Goal: Check status: Check status

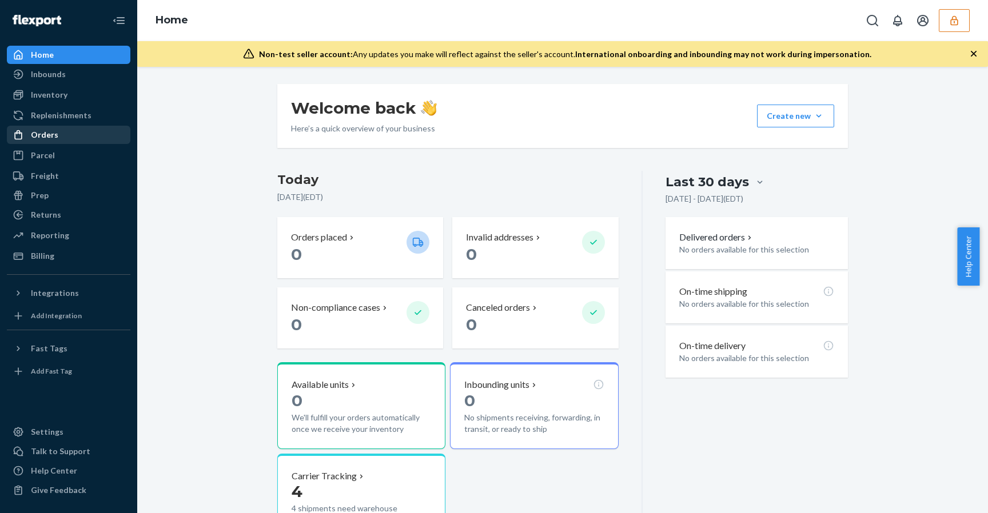
click at [79, 132] on div "Orders" at bounding box center [68, 135] width 121 height 16
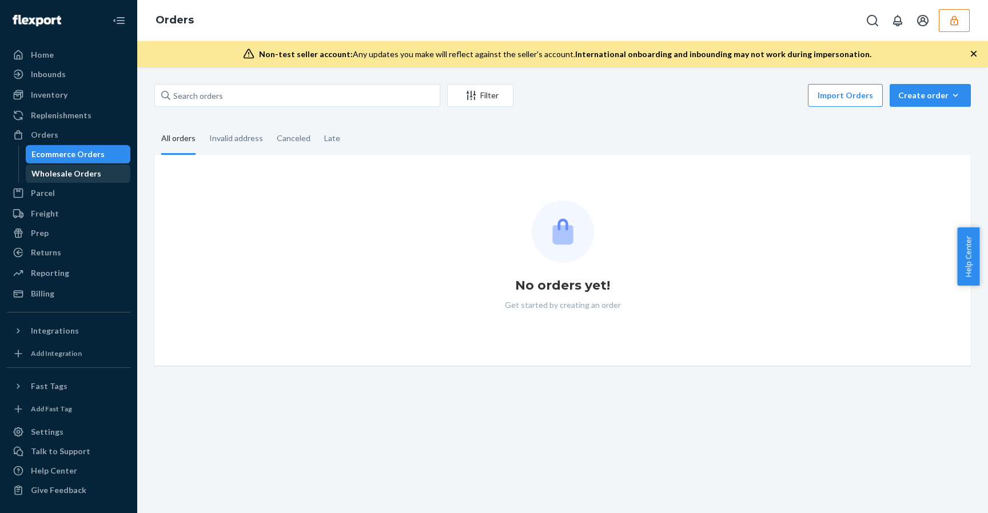
click at [81, 177] on div "Wholesale Orders" at bounding box center [66, 173] width 70 height 11
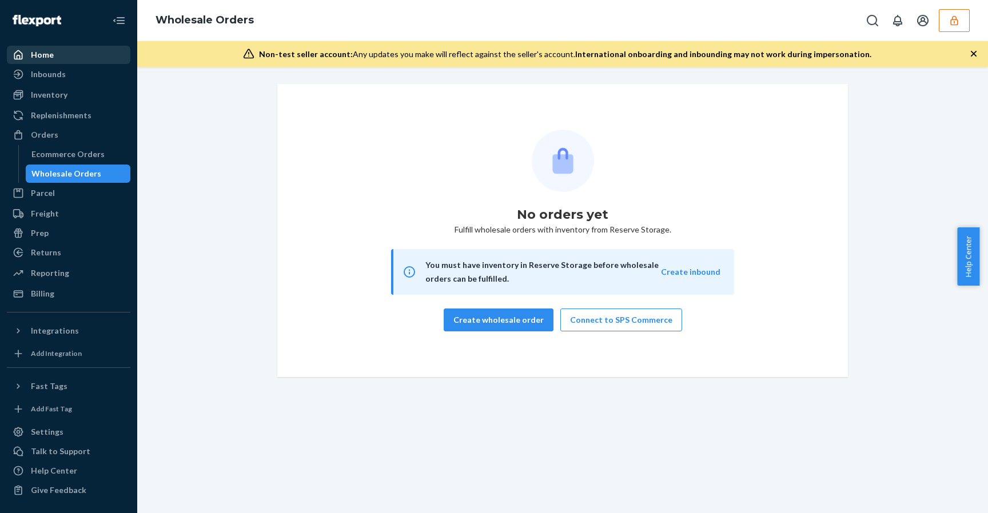
click at [65, 53] on div "Home" at bounding box center [68, 55] width 121 height 16
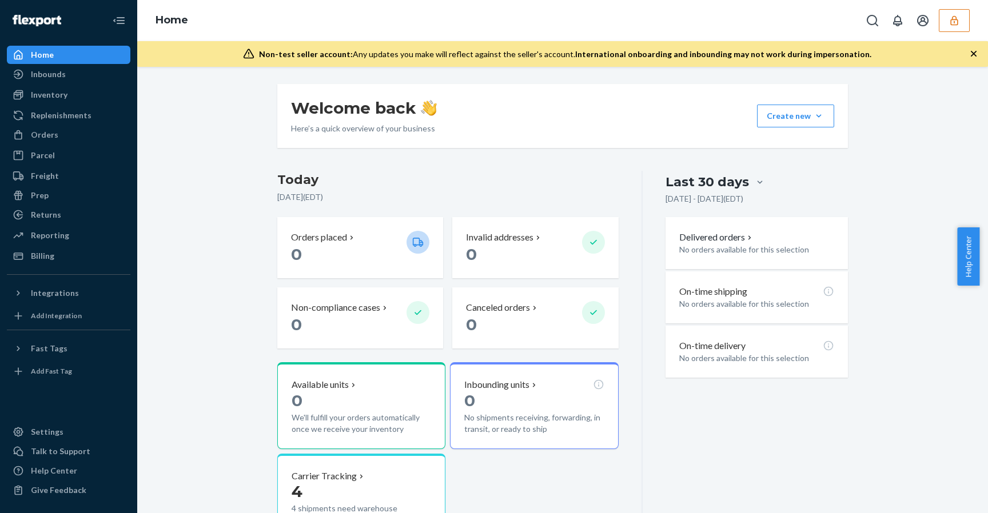
click at [957, 18] on icon "button" at bounding box center [953, 20] width 11 height 11
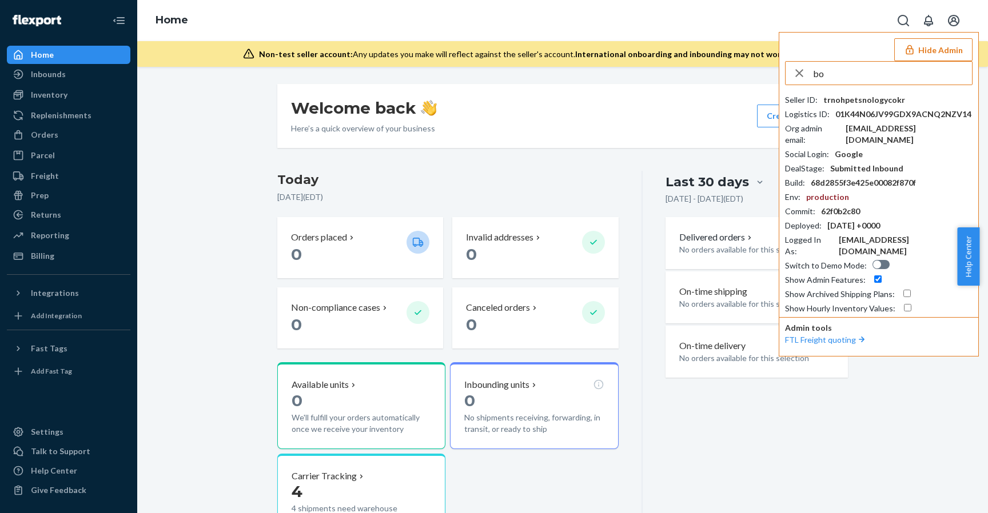
type input "b"
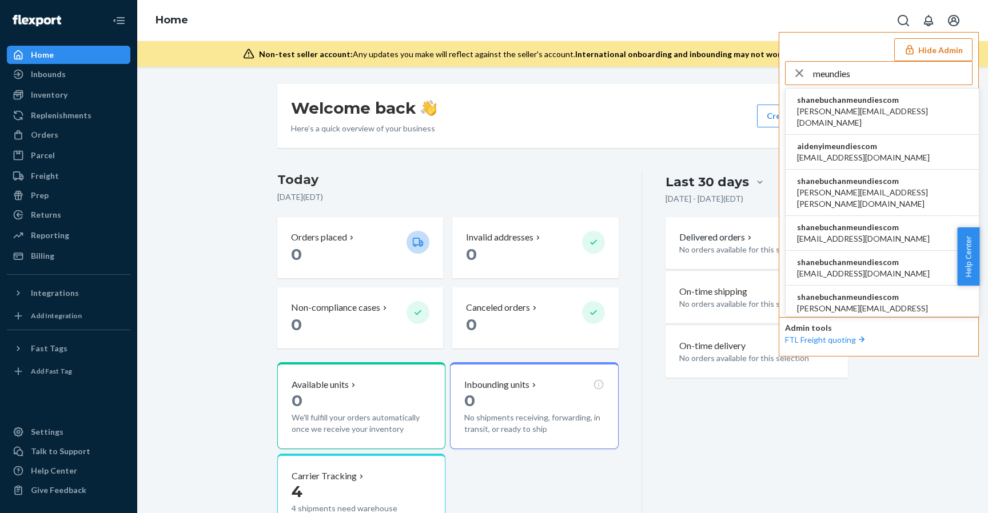
type input "meundies"
click at [852, 187] on span "[PERSON_NAME][EMAIL_ADDRESS][PERSON_NAME][DOMAIN_NAME]" at bounding box center [882, 198] width 170 height 23
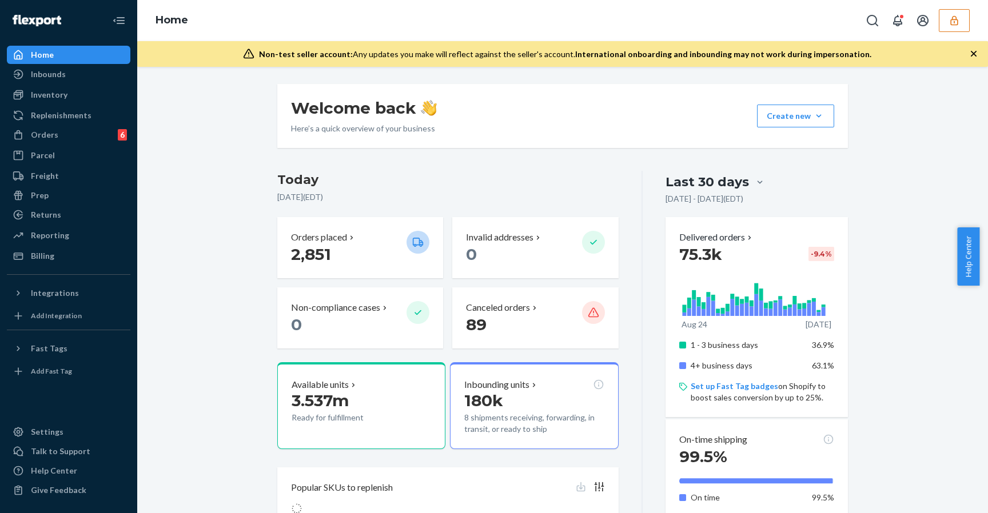
click at [91, 133] on div "Orders 6" at bounding box center [68, 135] width 121 height 16
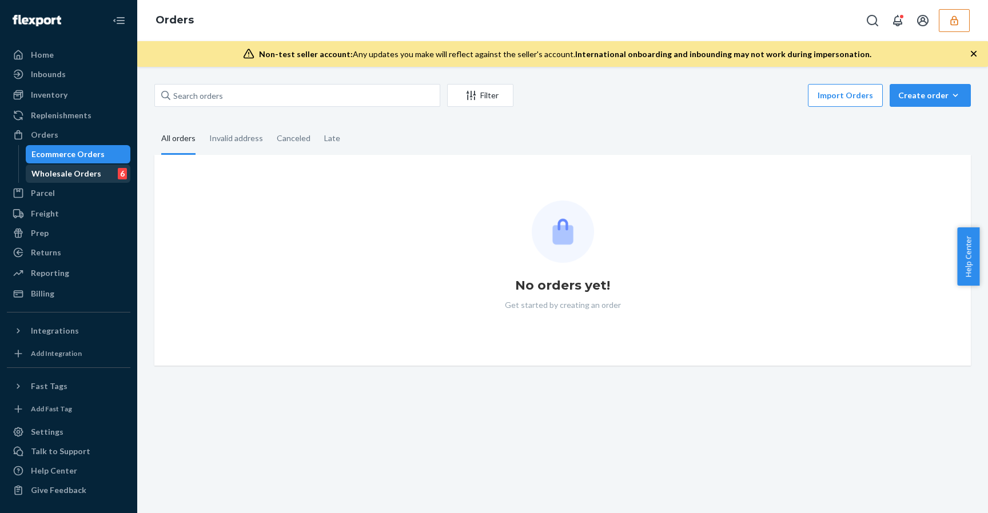
click at [63, 174] on div "Wholesale Orders" at bounding box center [66, 173] width 70 height 11
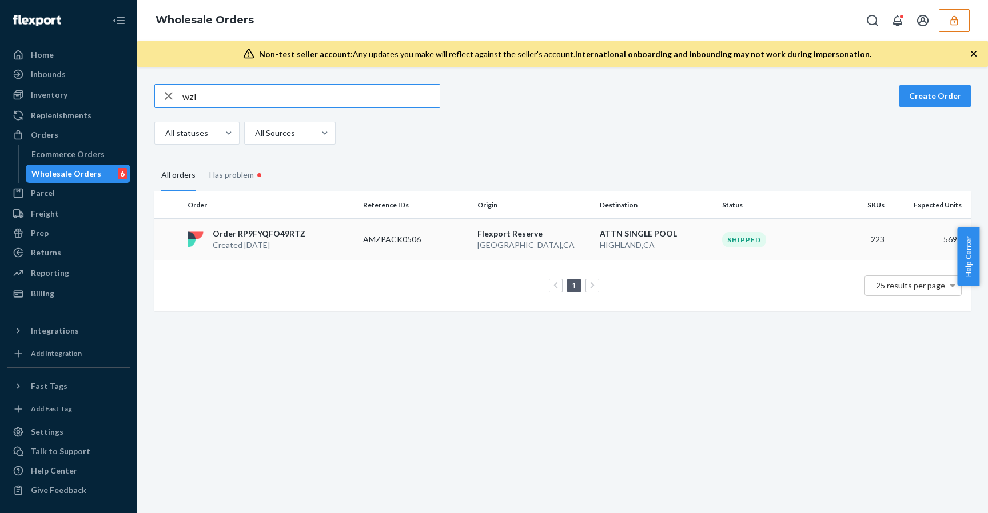
type input "wzl"
click at [353, 235] on div "Order RP9FYQFO49RTZ Created May 1, 2025" at bounding box center [270, 239] width 175 height 23
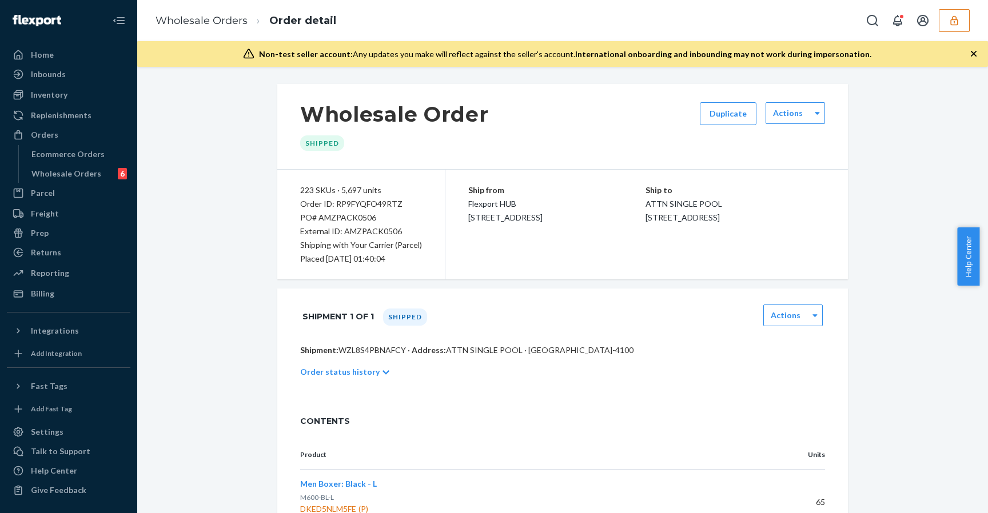
click at [343, 380] on div "Order status history" at bounding box center [562, 372] width 525 height 32
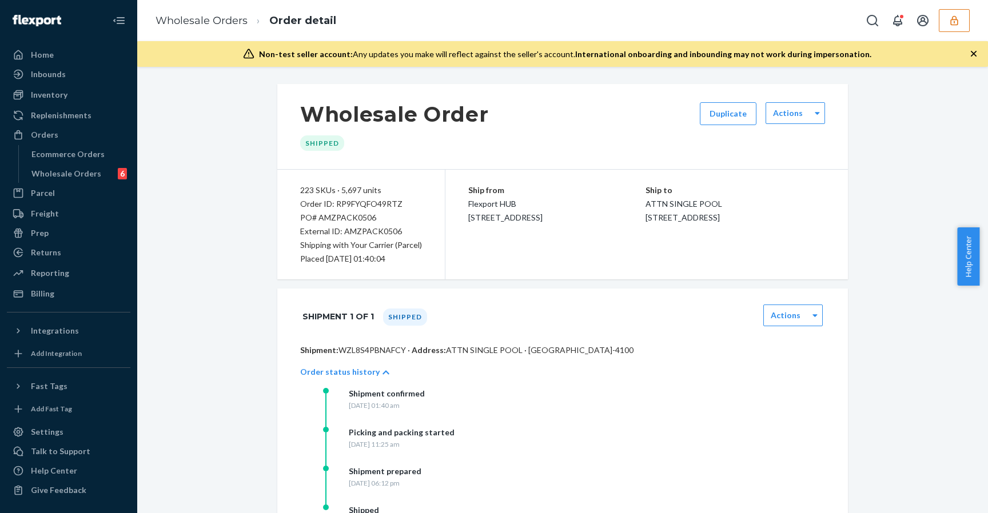
scroll to position [11, 0]
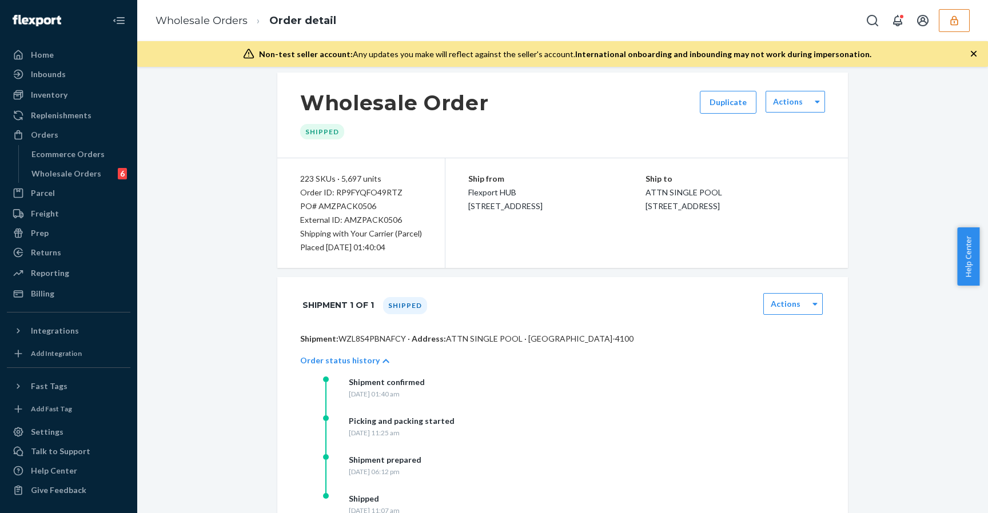
click at [350, 355] on p "Order status history" at bounding box center [339, 360] width 79 height 11
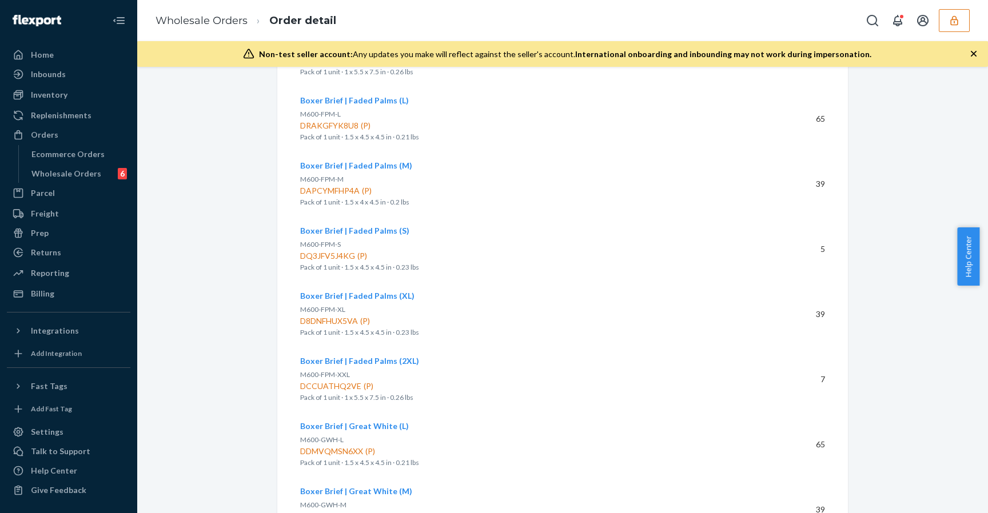
scroll to position [0, 0]
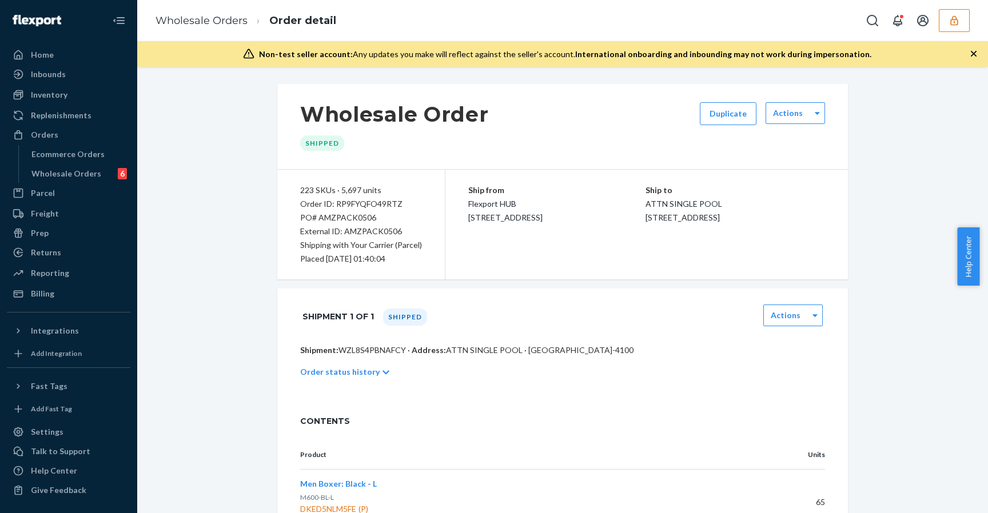
click at [369, 376] on div "Order status history" at bounding box center [562, 372] width 525 height 32
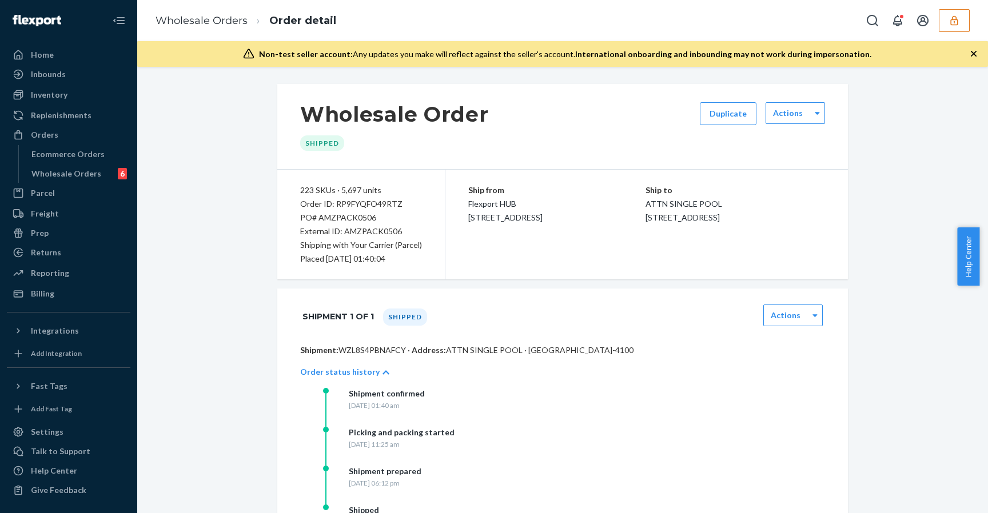
click at [369, 372] on div "Order status history" at bounding box center [562, 372] width 525 height 32
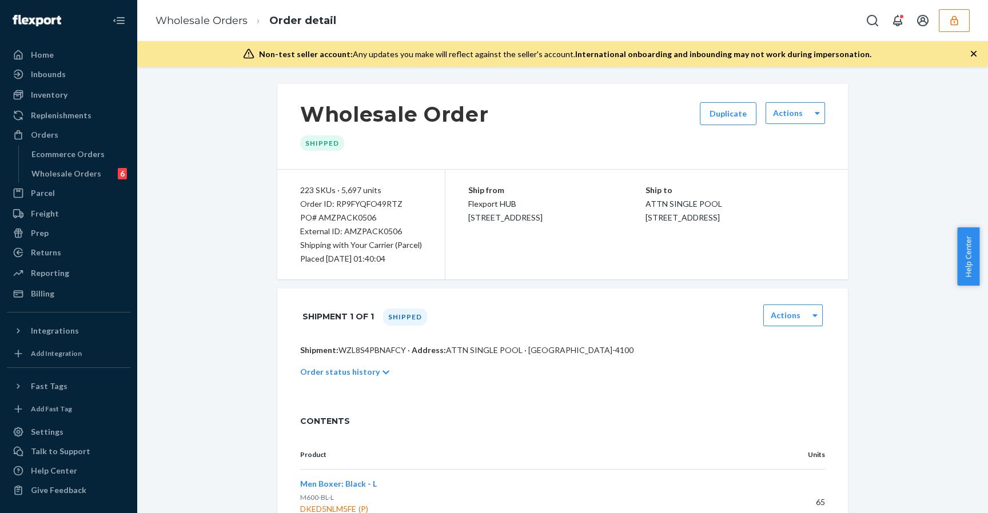
click at [361, 366] on p "Order status history" at bounding box center [339, 371] width 79 height 11
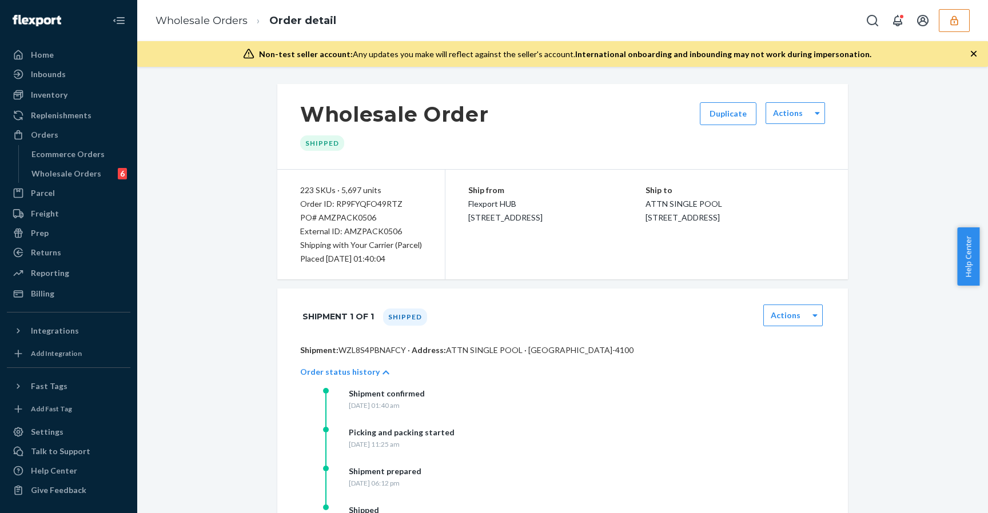
click at [357, 349] on p "Shipment: WZL8S4PBNAFCY · Address: ATTN SINGLE POOL · HIGHLAND, CA 92346-4100" at bounding box center [562, 350] width 525 height 11
click at [357, 197] on div "Order ID: RP9FYQFO49RTZ" at bounding box center [361, 204] width 122 height 14
click at [362, 344] on div "Shipment 1 of 1 Shipped Actions" at bounding box center [562, 317] width 570 height 56
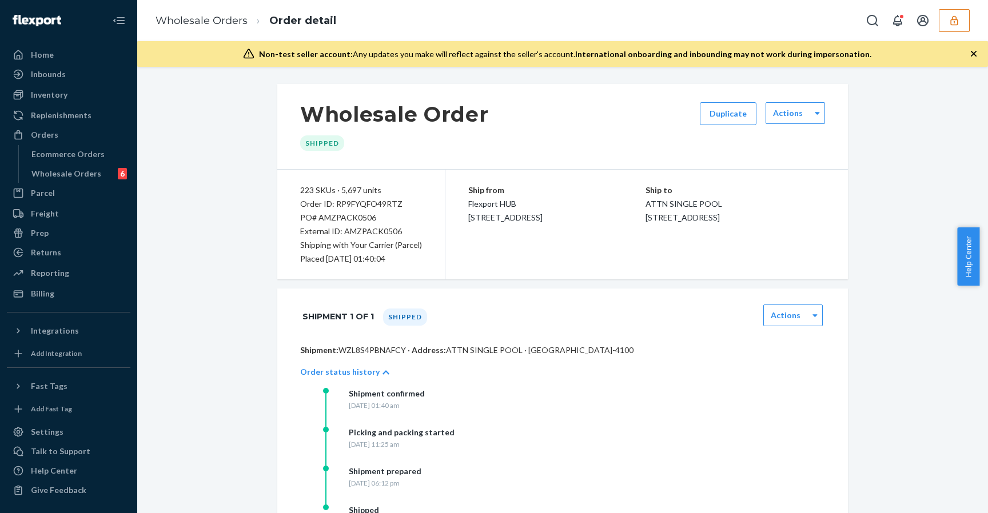
click at [362, 351] on p "Shipment: WZL8S4PBNAFCY · Address: ATTN SINGLE POOL · HIGHLAND, CA 92346-4100" at bounding box center [562, 350] width 525 height 11
copy p "WZL8S4PBNAFCY"
click at [381, 349] on p "Shipment: WZL8S4PBNAFCY · Address: ATTN SINGLE POOL · HIGHLAND, CA 92346-4100" at bounding box center [562, 350] width 525 height 11
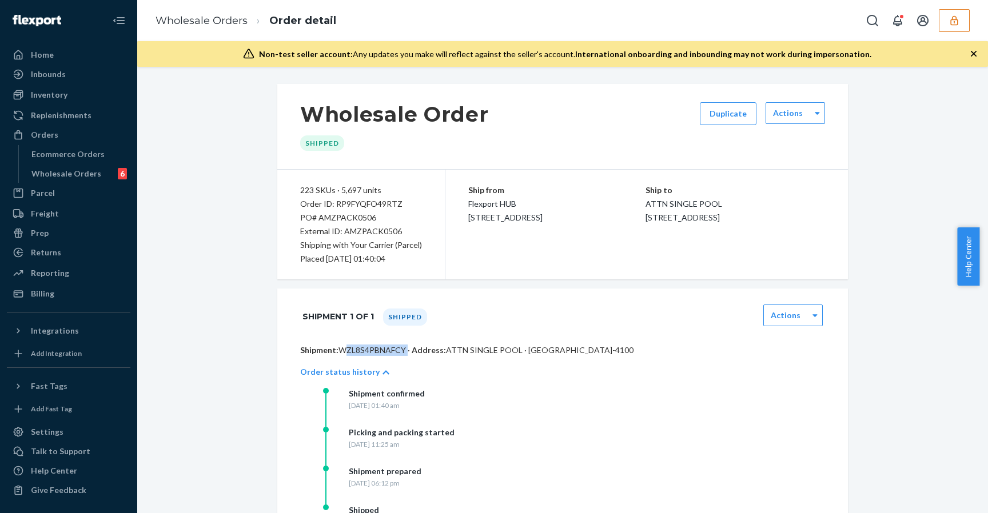
copy p "WZL8S4PBNAFCY"
